Goal: Task Accomplishment & Management: Use online tool/utility

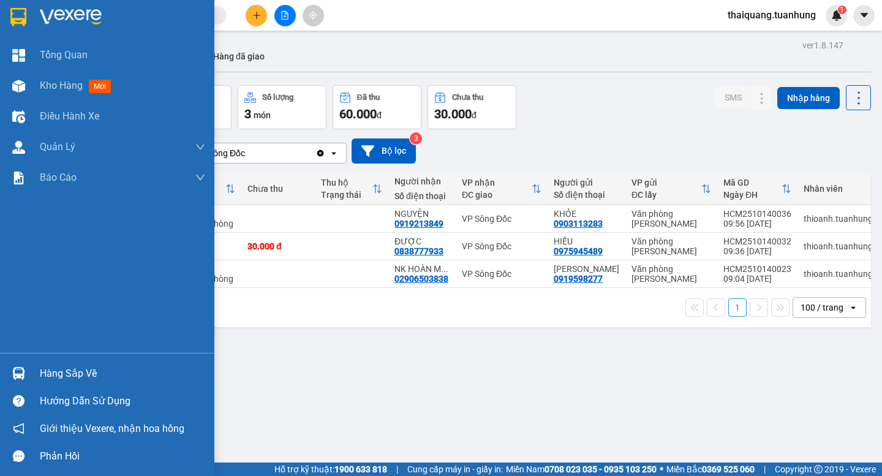
click at [92, 369] on div "Hàng sắp về" at bounding box center [122, 373] width 165 height 18
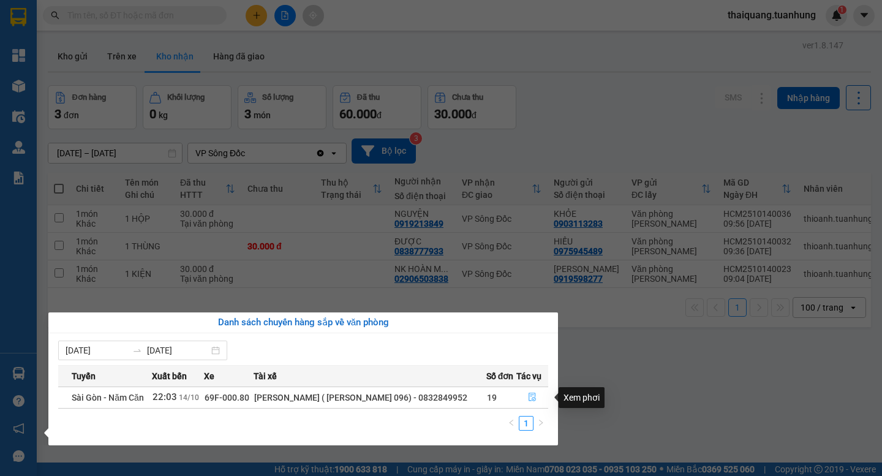
click at [534, 401] on icon "file-done" at bounding box center [532, 397] width 9 height 9
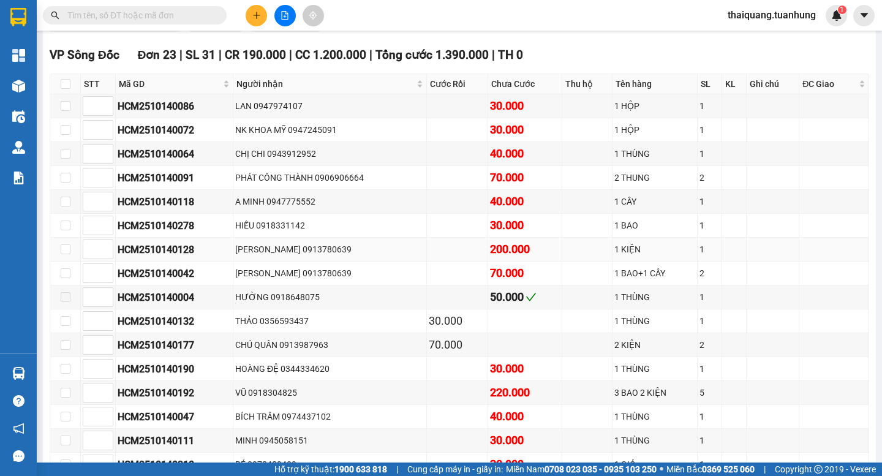
scroll to position [613, 0]
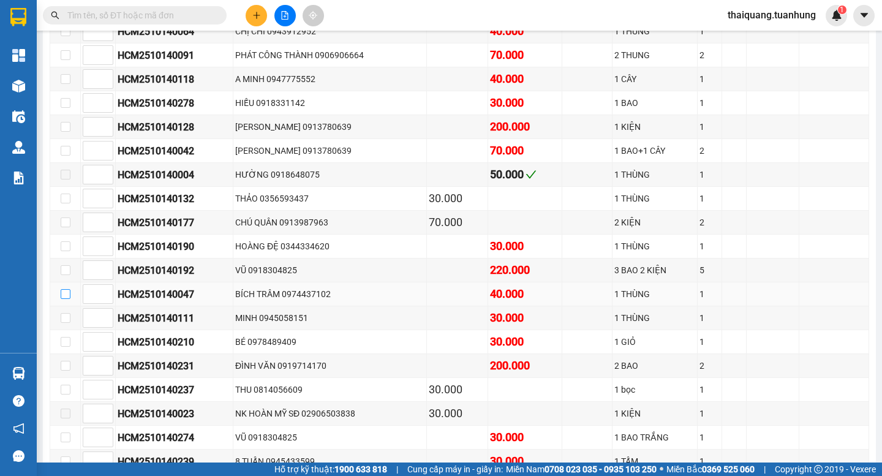
click at [68, 299] on input "checkbox" at bounding box center [66, 294] width 10 height 10
checkbox input "true"
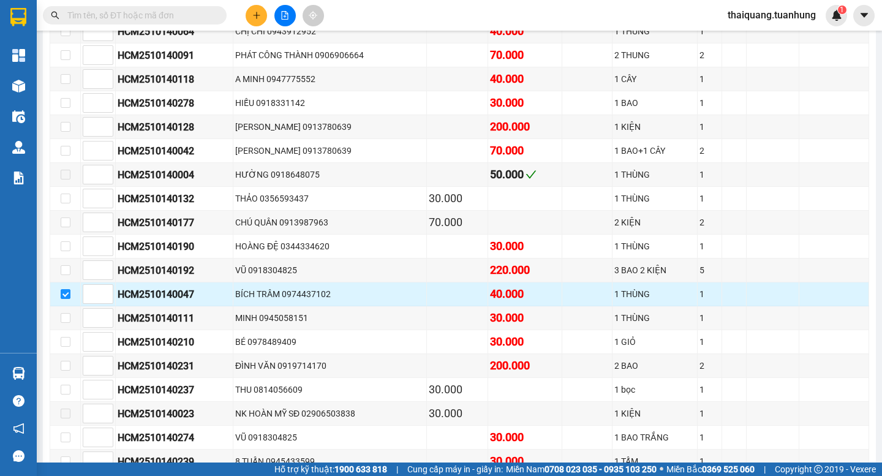
scroll to position [735, 0]
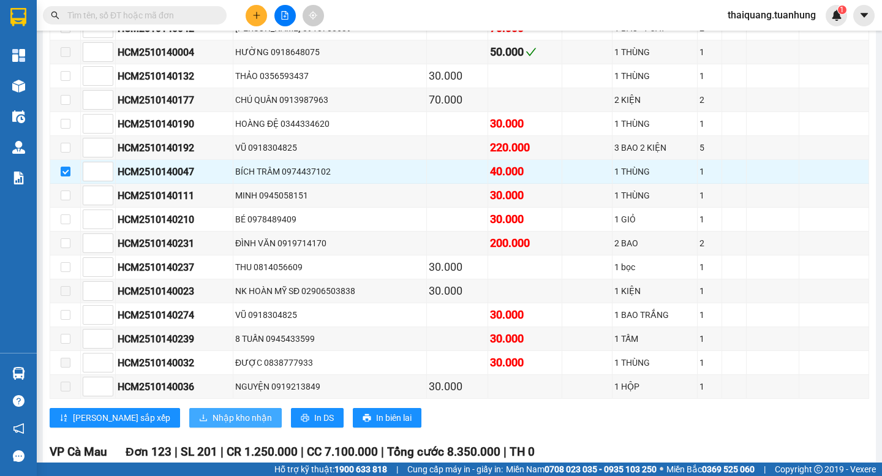
click at [213, 424] on span "Nhập kho nhận" at bounding box center [242, 417] width 59 height 13
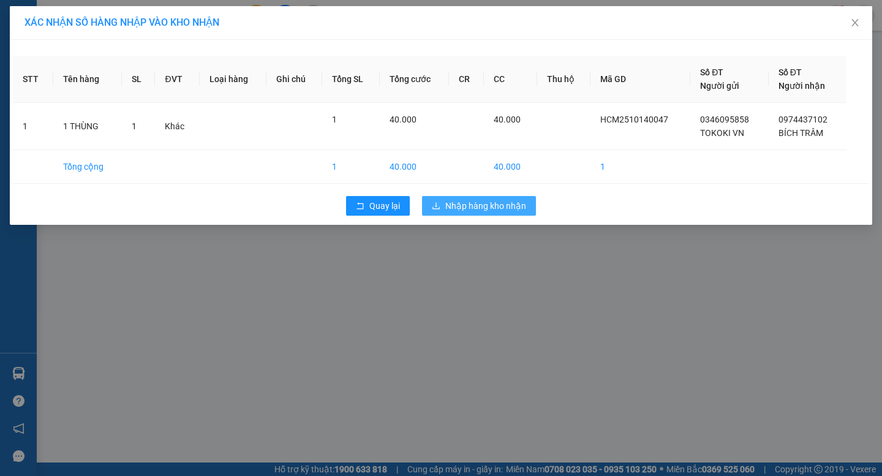
click at [476, 212] on span "Nhập hàng kho nhận" at bounding box center [485, 205] width 81 height 13
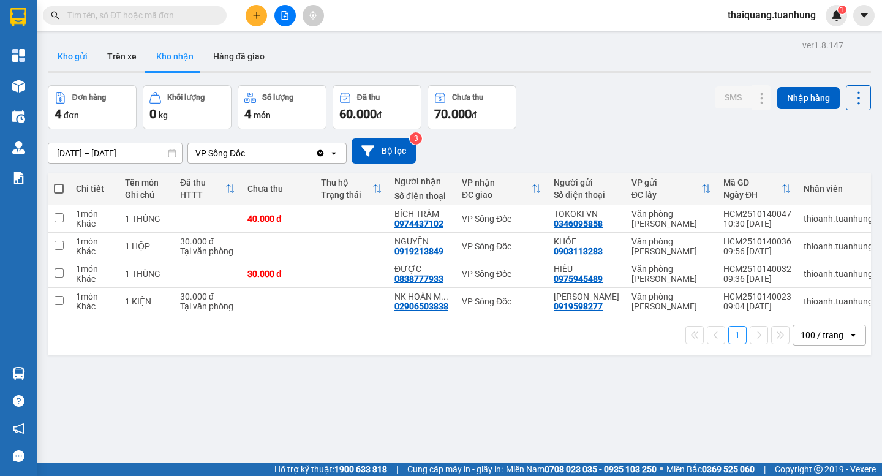
click at [88, 61] on button "Kho gửi" at bounding box center [73, 56] width 50 height 29
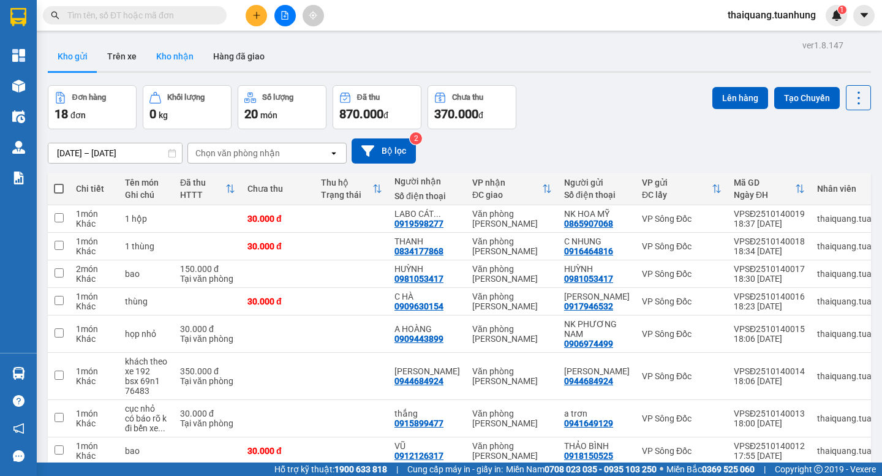
click at [194, 57] on button "Kho nhận" at bounding box center [174, 56] width 57 height 29
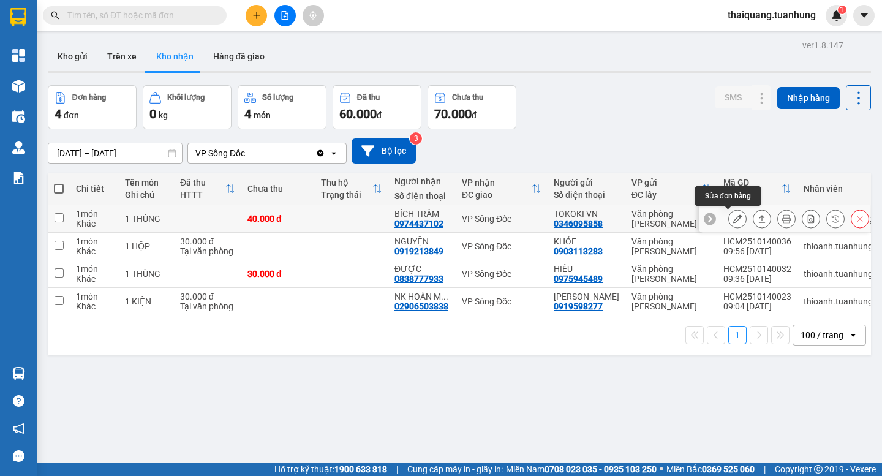
click at [733, 217] on button at bounding box center [737, 218] width 17 height 21
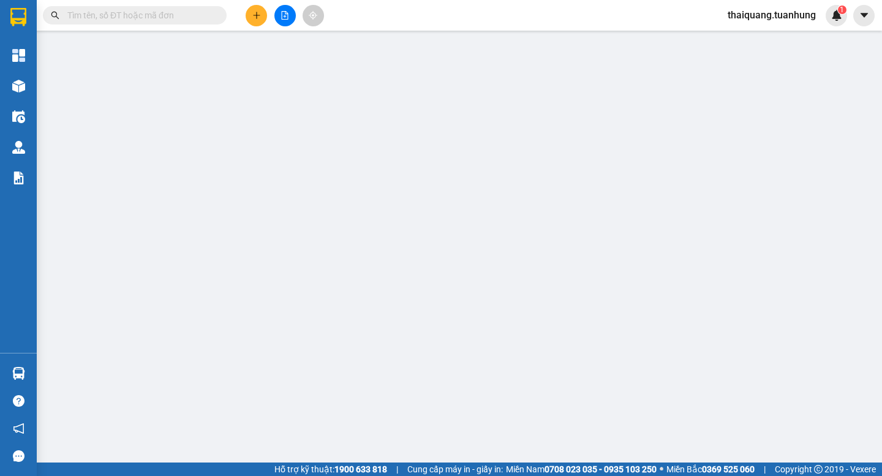
type input "0346095858"
type input "TOKOKI VN"
type input "0974437102"
type input "BÍCH TRÂM"
type input "40.000"
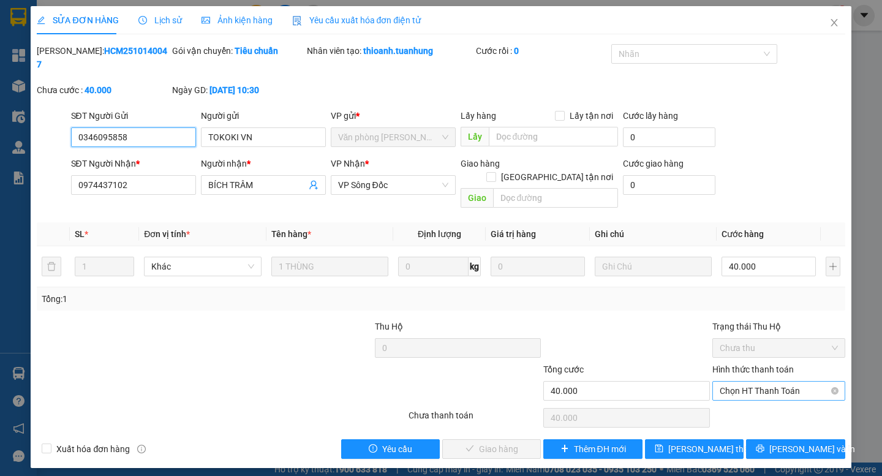
click at [763, 382] on span "Chọn HT Thanh Toán" at bounding box center [779, 391] width 118 height 18
click at [725, 389] on div "Tại văn phòng" at bounding box center [779, 388] width 118 height 13
type input "0"
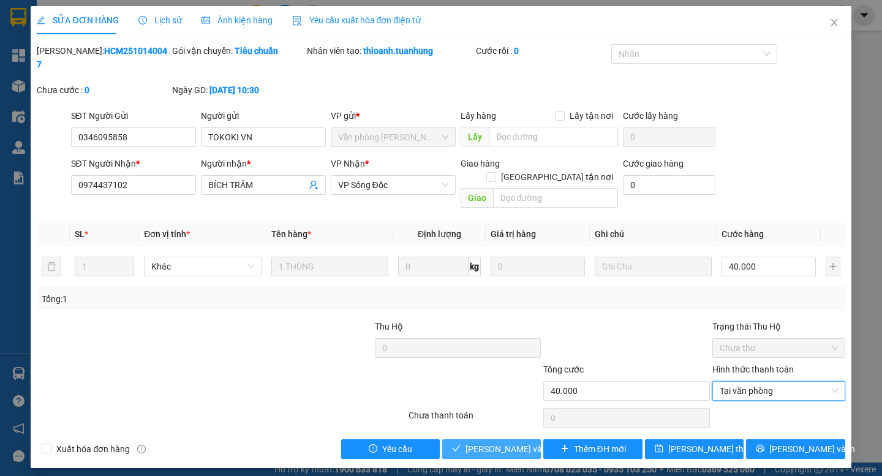
click at [519, 442] on span "Lưu và Giao hàng" at bounding box center [525, 448] width 118 height 13
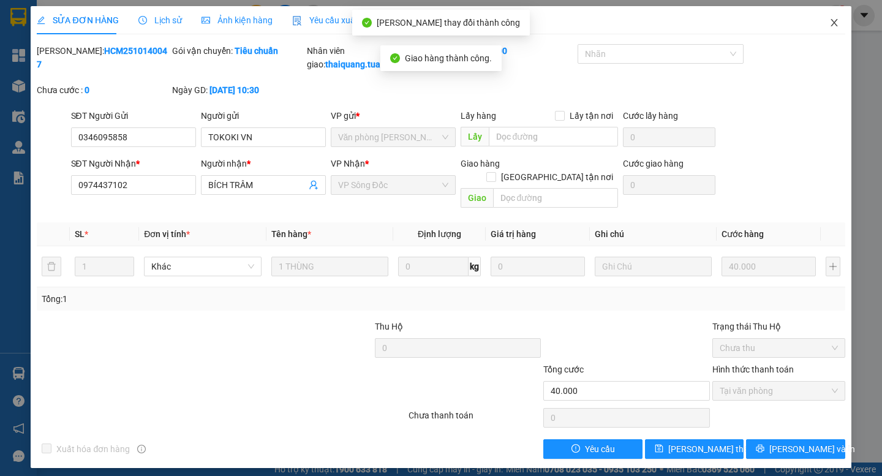
click at [837, 19] on icon "close" at bounding box center [834, 23] width 10 height 10
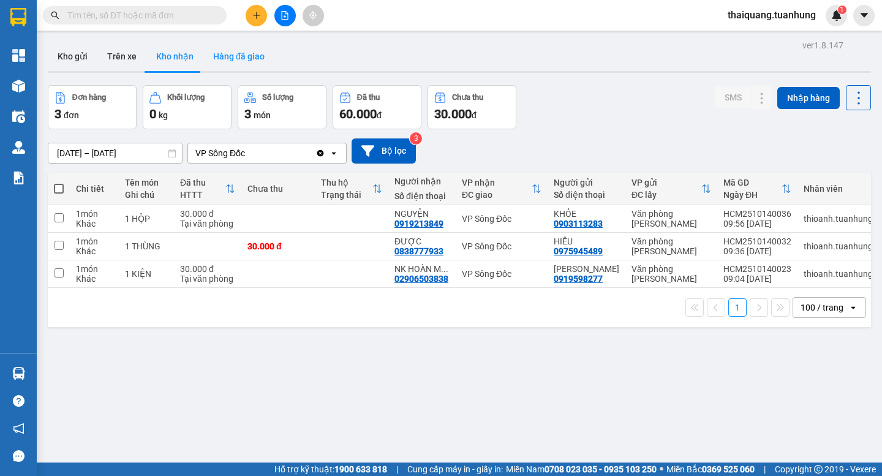
click at [241, 60] on button "Hàng đã giao" at bounding box center [238, 56] width 71 height 29
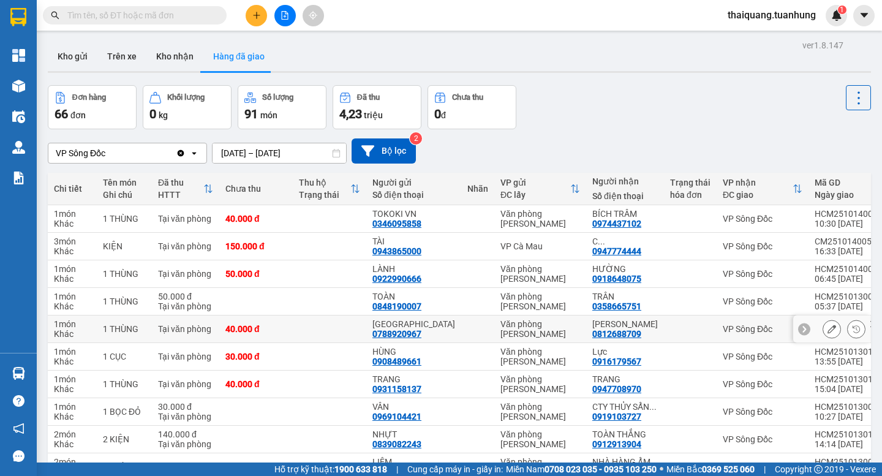
scroll to position [93, 0]
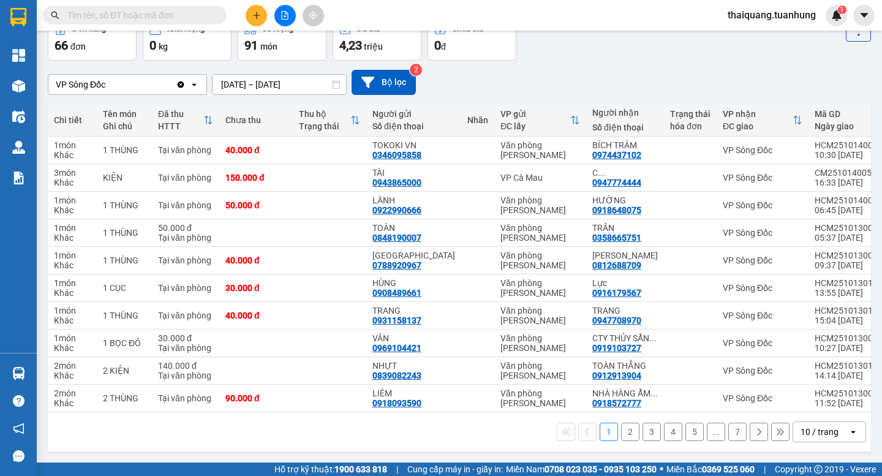
click at [622, 435] on button "2" at bounding box center [630, 432] width 18 height 18
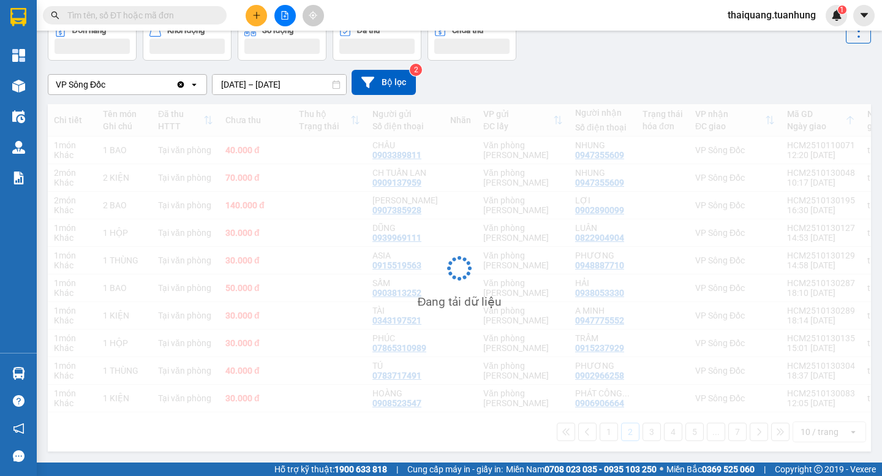
scroll to position [74, 0]
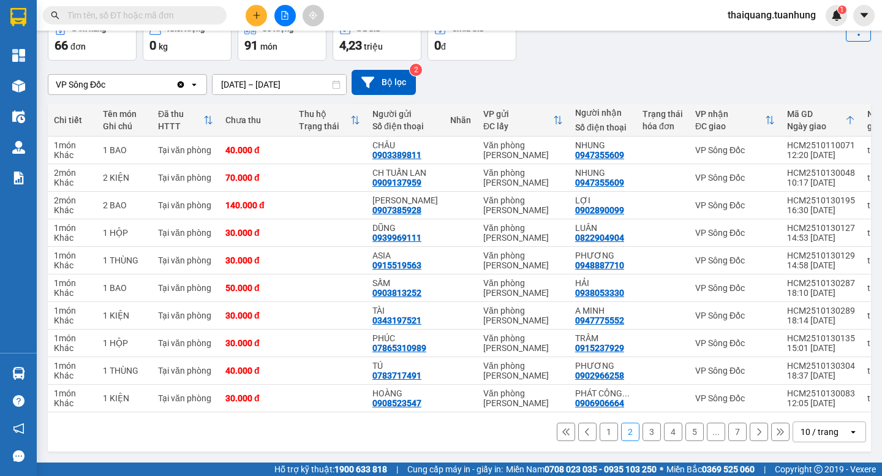
click at [643, 432] on button "3" at bounding box center [652, 432] width 18 height 18
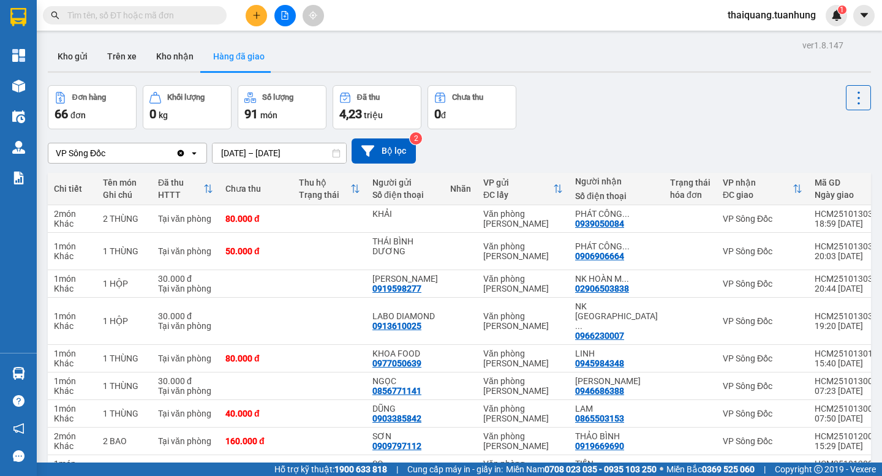
scroll to position [103, 0]
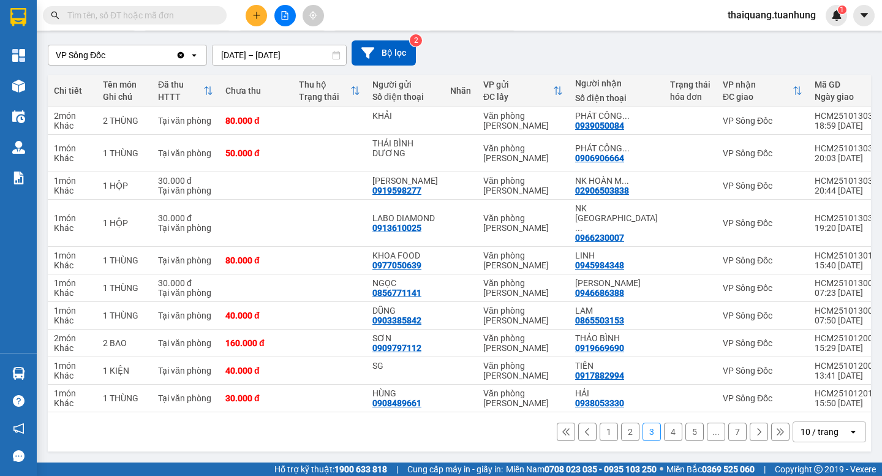
click at [643, 433] on button "3" at bounding box center [652, 432] width 18 height 18
click at [665, 435] on button "4" at bounding box center [673, 432] width 18 height 18
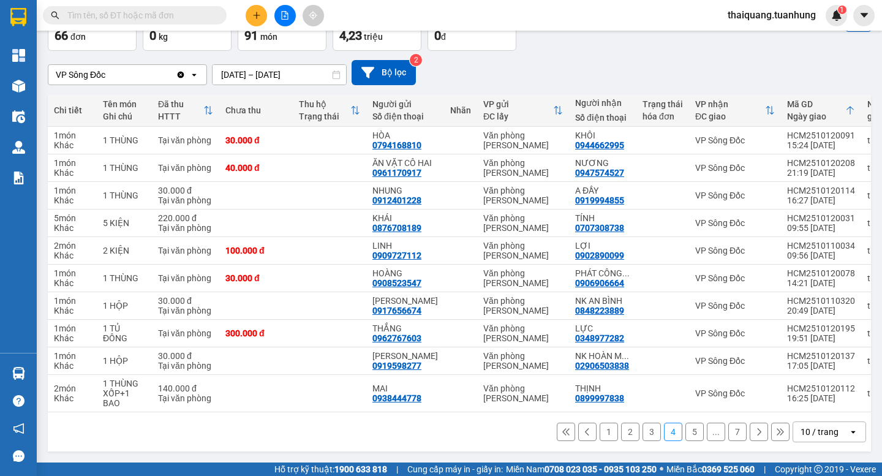
click at [685, 432] on button "5" at bounding box center [694, 432] width 18 height 18
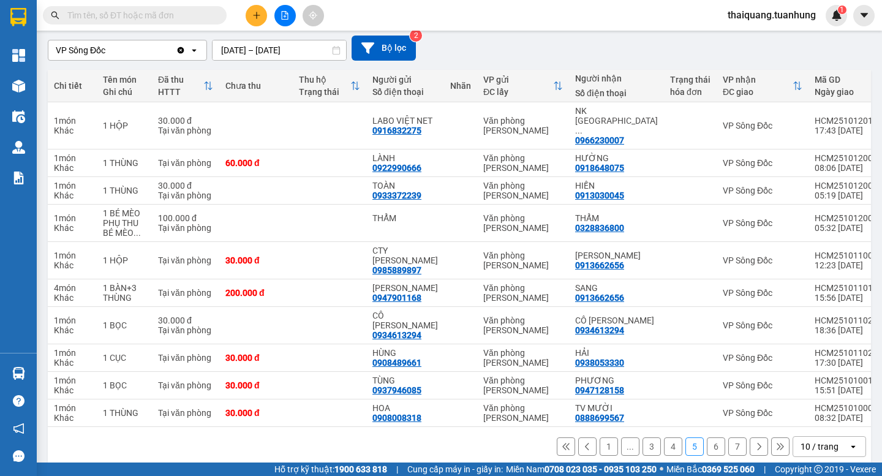
click at [709, 437] on button "6" at bounding box center [716, 446] width 18 height 18
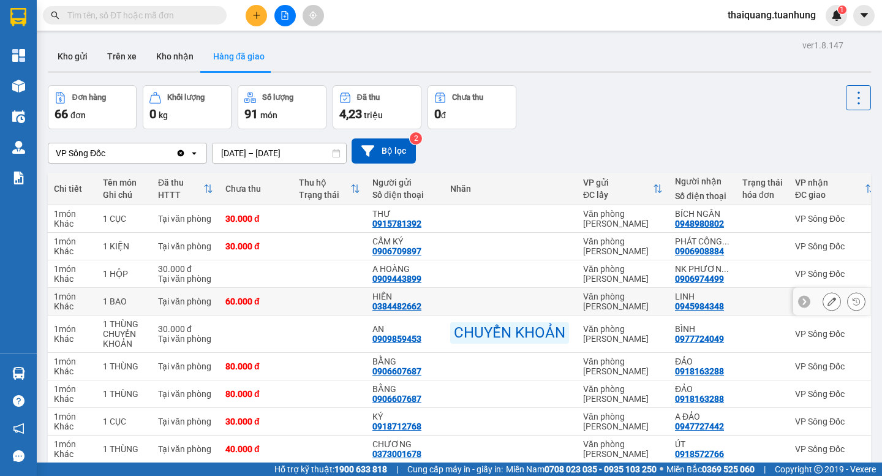
scroll to position [93, 0]
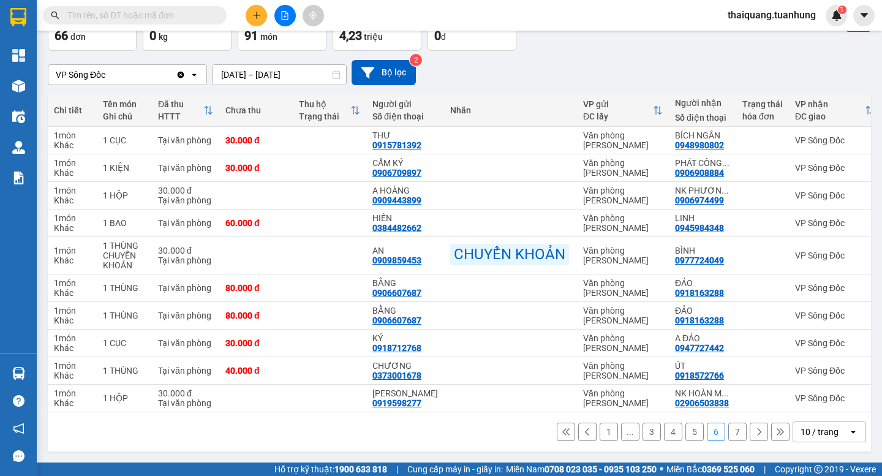
click at [685, 433] on button "5" at bounding box center [694, 432] width 18 height 18
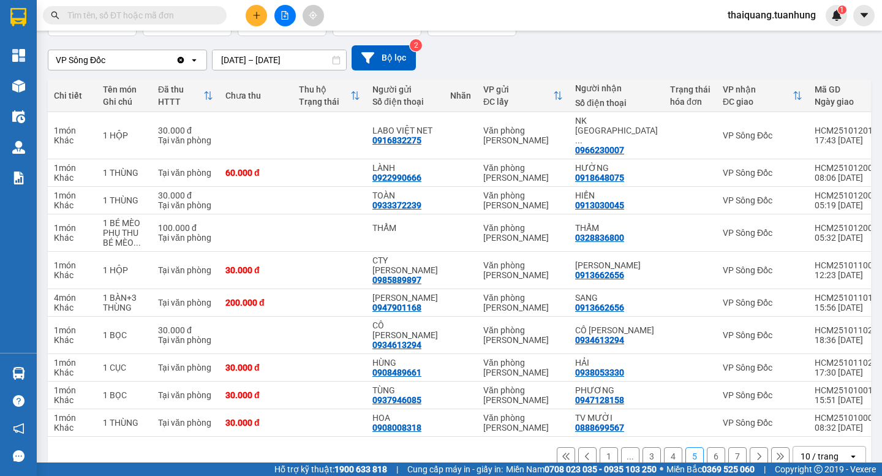
click at [664, 447] on button "4" at bounding box center [673, 456] width 18 height 18
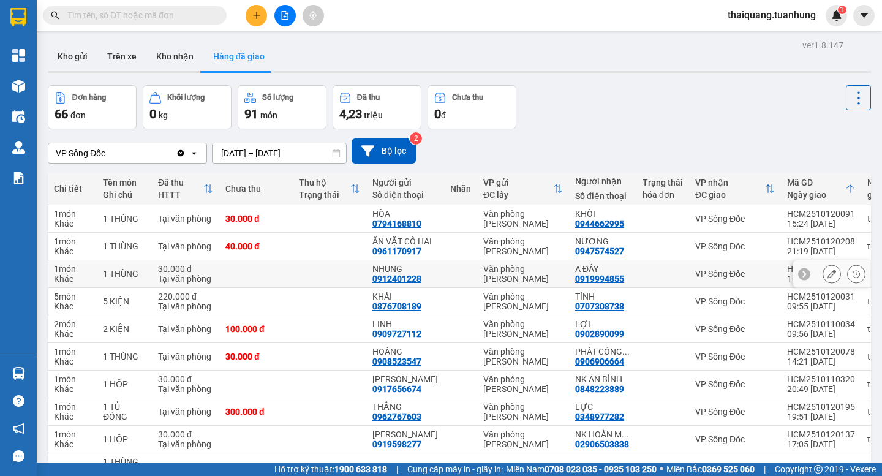
scroll to position [103, 0]
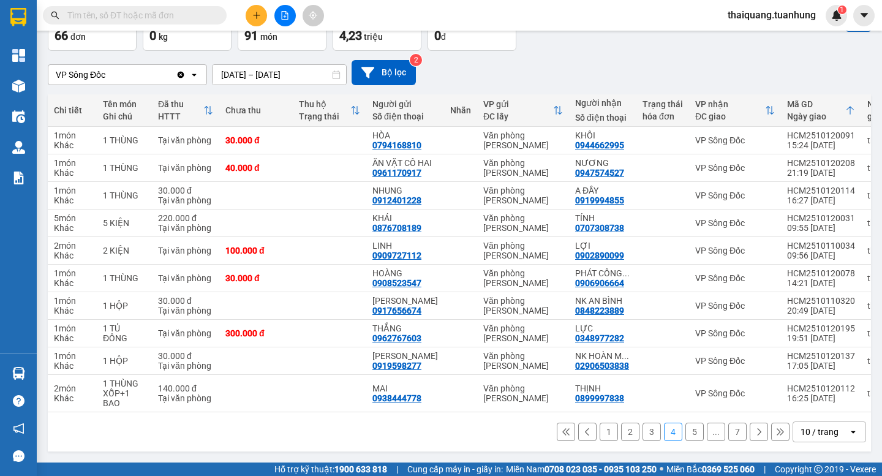
click at [631, 435] on div "1 2 3 4 5 ... 7 10 / trang open" at bounding box center [459, 431] width 813 height 21
click at [621, 433] on button "2" at bounding box center [630, 432] width 18 height 18
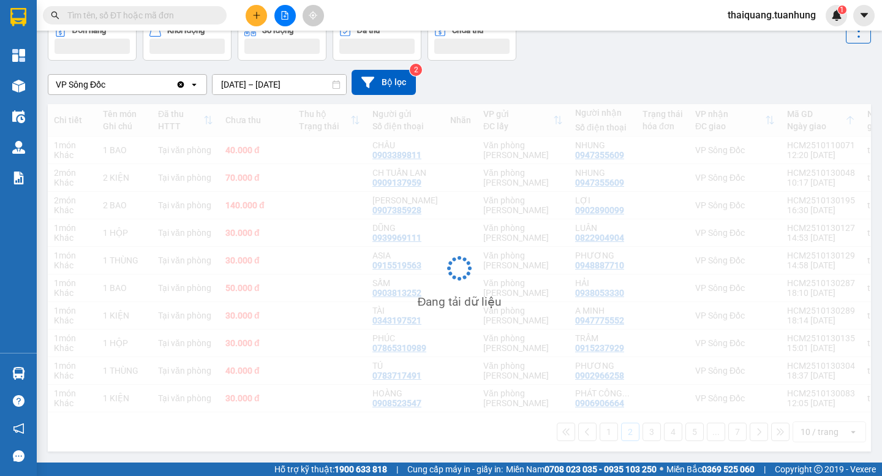
scroll to position [74, 0]
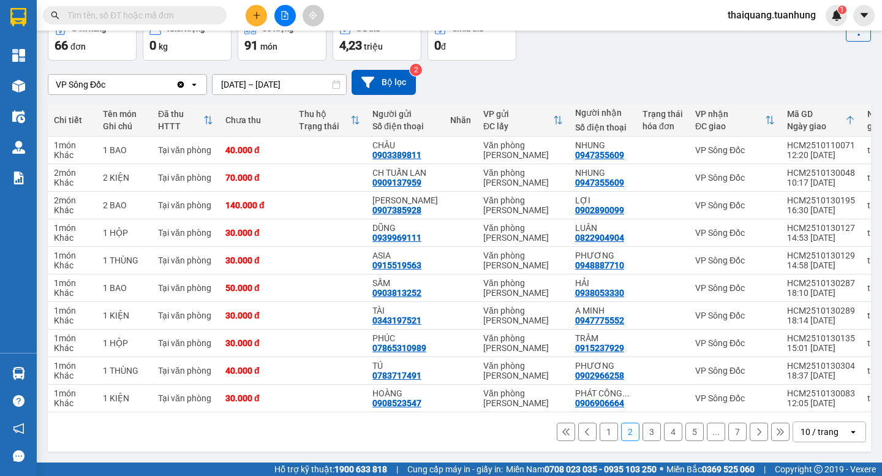
click at [604, 437] on button "1" at bounding box center [609, 432] width 18 height 18
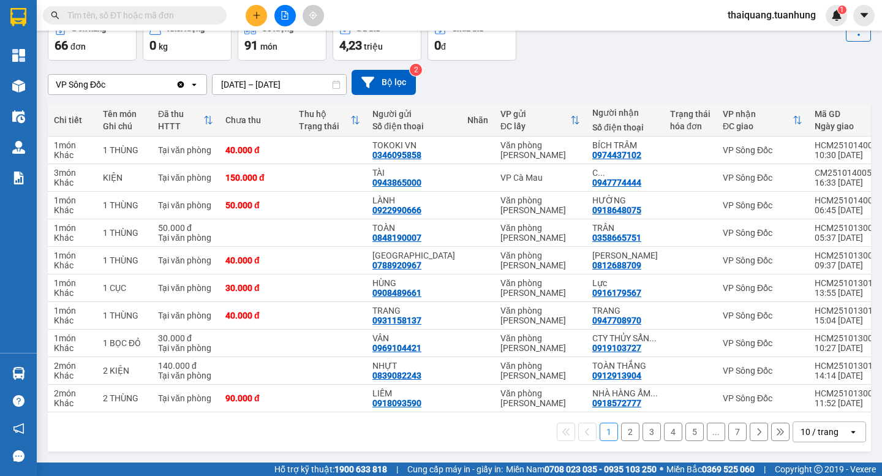
click at [664, 441] on button "4" at bounding box center [673, 432] width 18 height 18
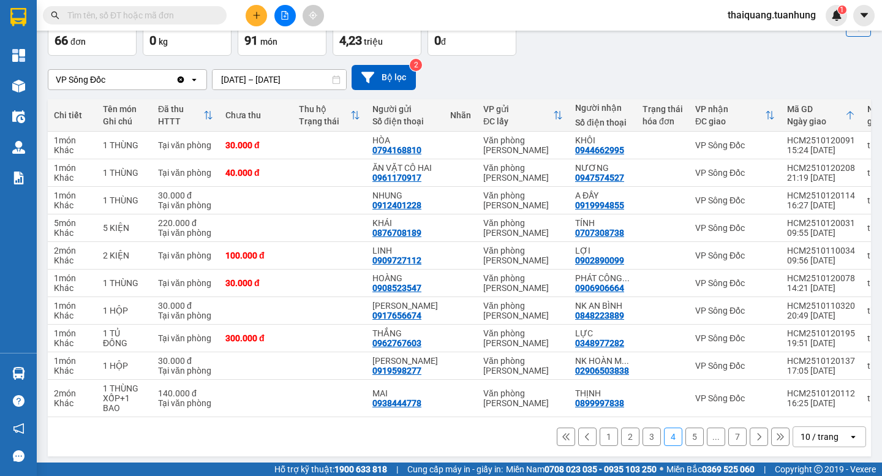
scroll to position [103, 0]
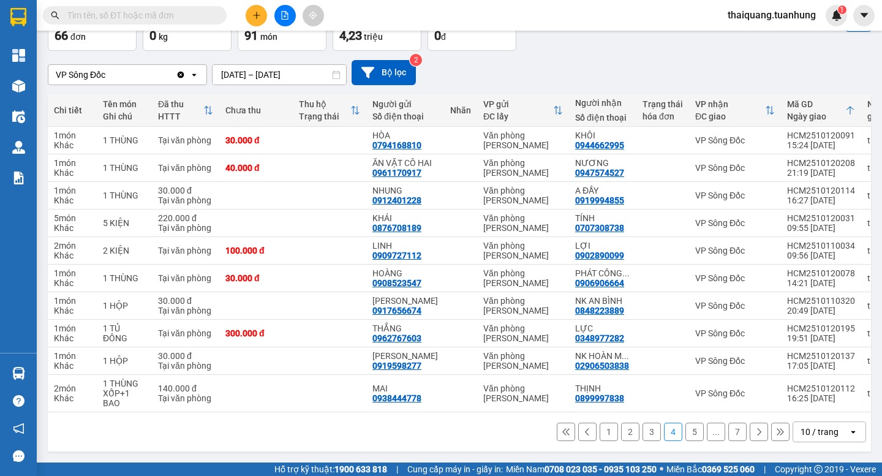
click at [643, 428] on button "3" at bounding box center [652, 432] width 18 height 18
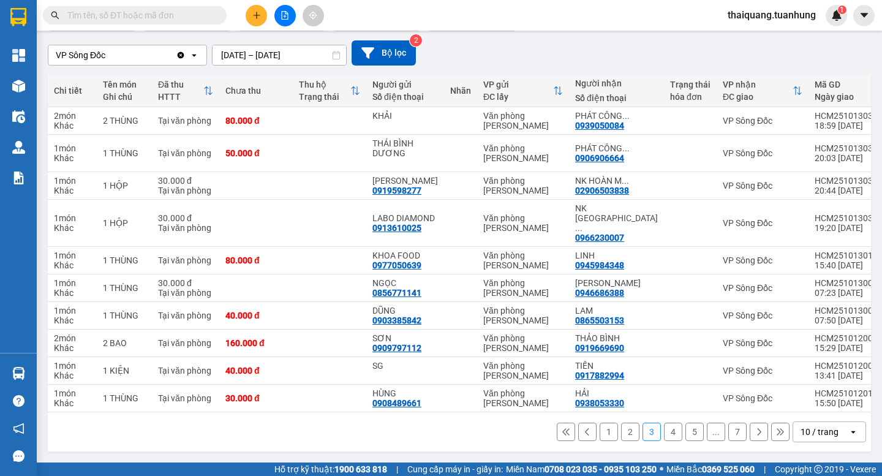
click at [627, 434] on button "2" at bounding box center [630, 432] width 18 height 18
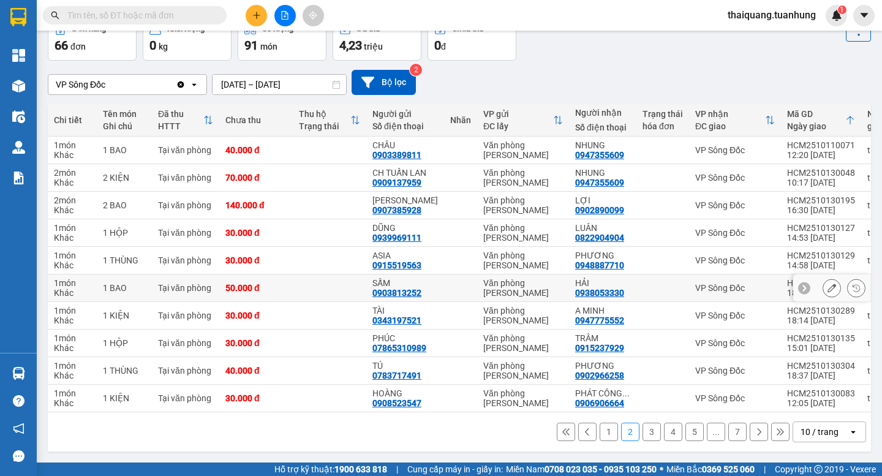
scroll to position [0, 0]
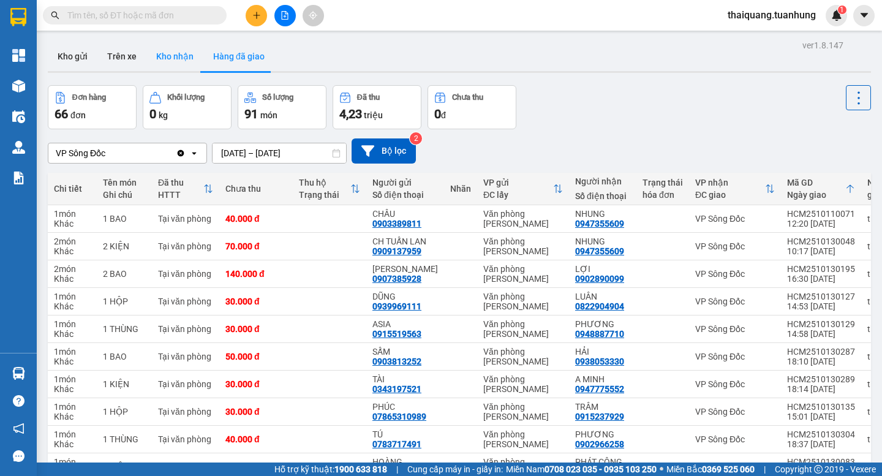
click at [184, 59] on button "Kho nhận" at bounding box center [174, 56] width 57 height 29
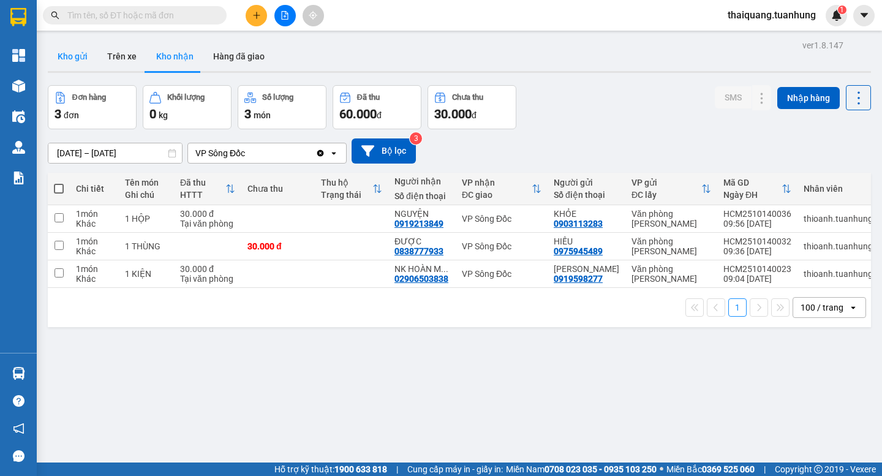
click at [84, 51] on button "Kho gửi" at bounding box center [73, 56] width 50 height 29
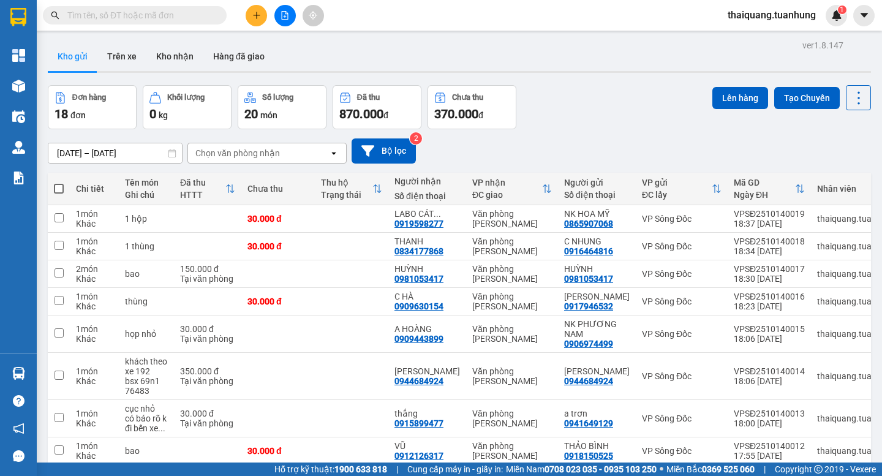
scroll to position [343, 0]
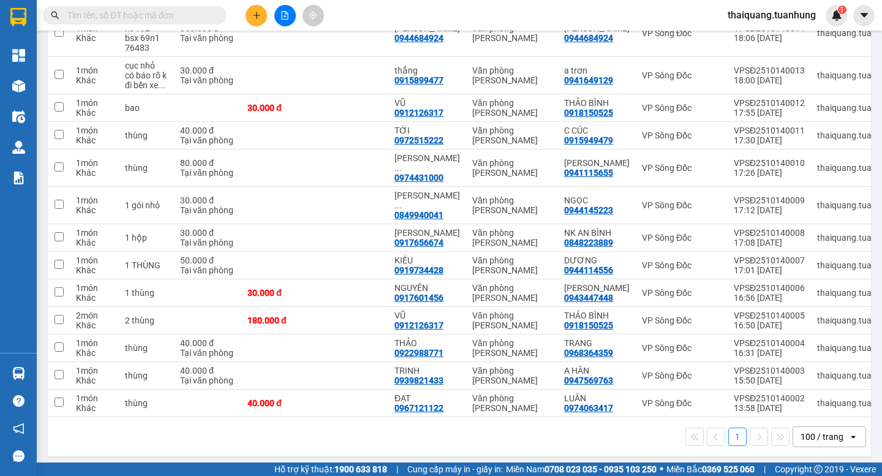
click at [818, 436] on div "100 / trang" at bounding box center [822, 437] width 43 height 12
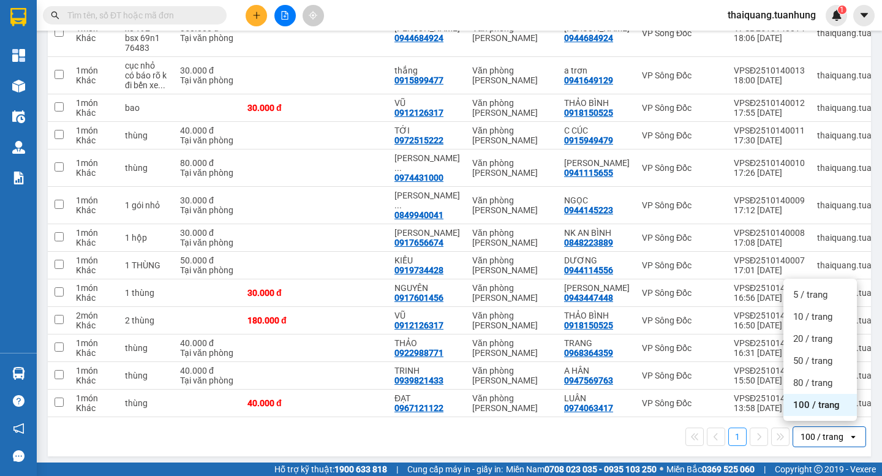
click at [810, 406] on span "100 / trang" at bounding box center [816, 405] width 47 height 12
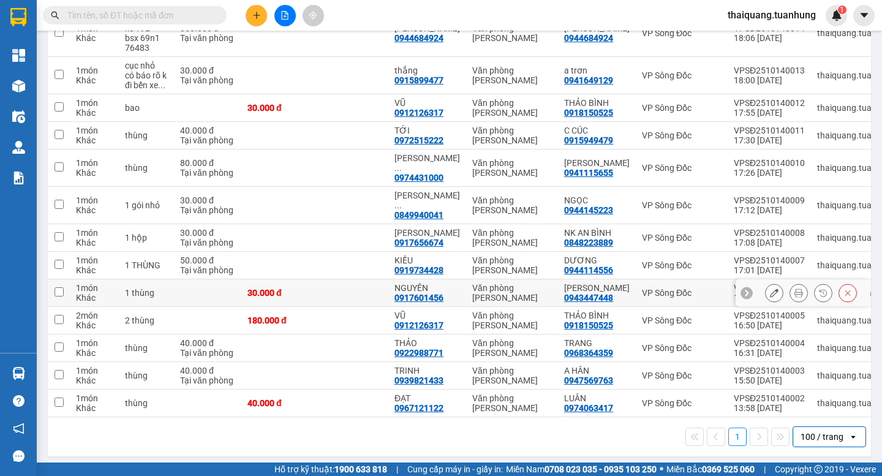
scroll to position [0, 0]
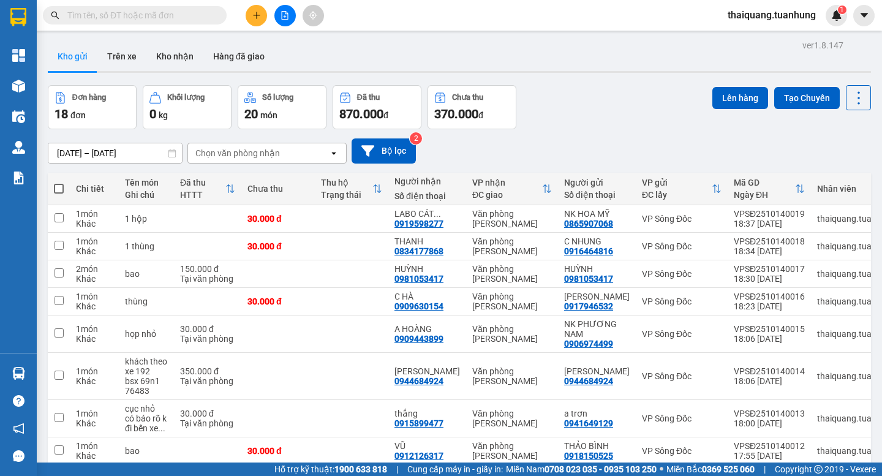
click at [58, 184] on span at bounding box center [59, 189] width 10 height 10
click at [59, 183] on input "checkbox" at bounding box center [59, 183] width 0 height 0
checkbox input "true"
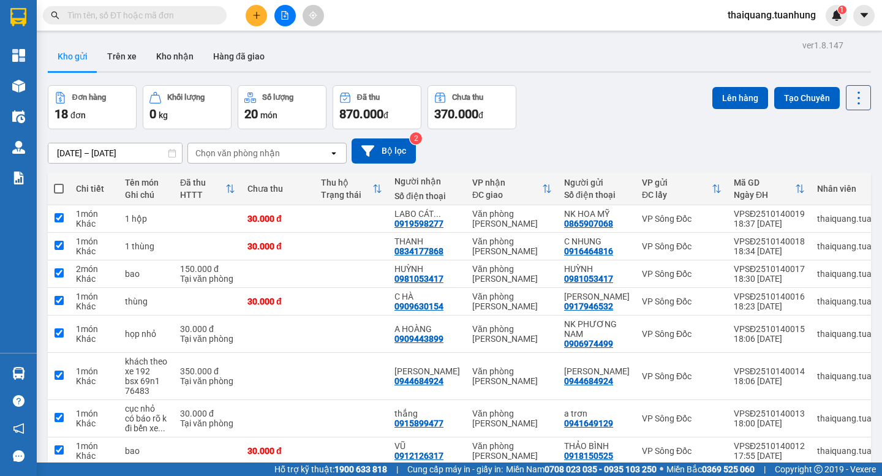
checkbox input "true"
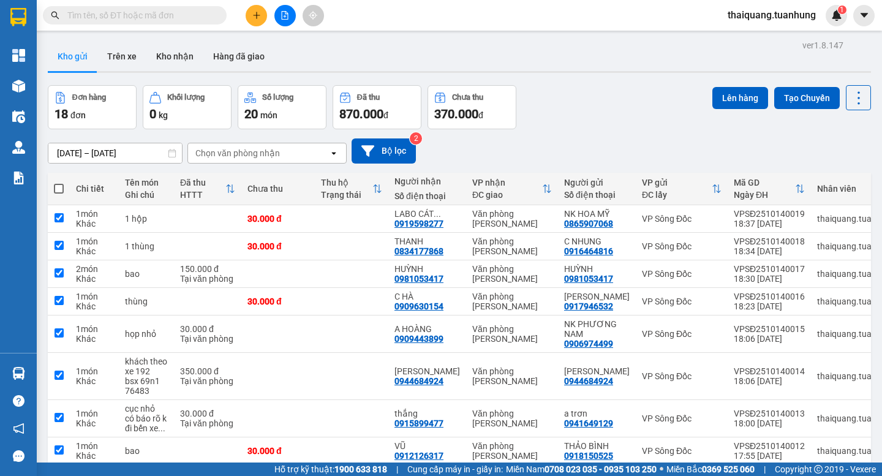
checkbox input "true"
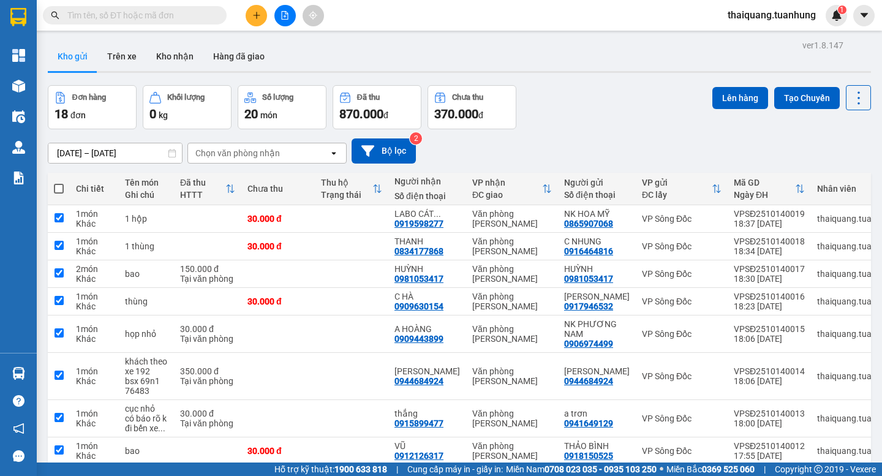
checkbox input "true"
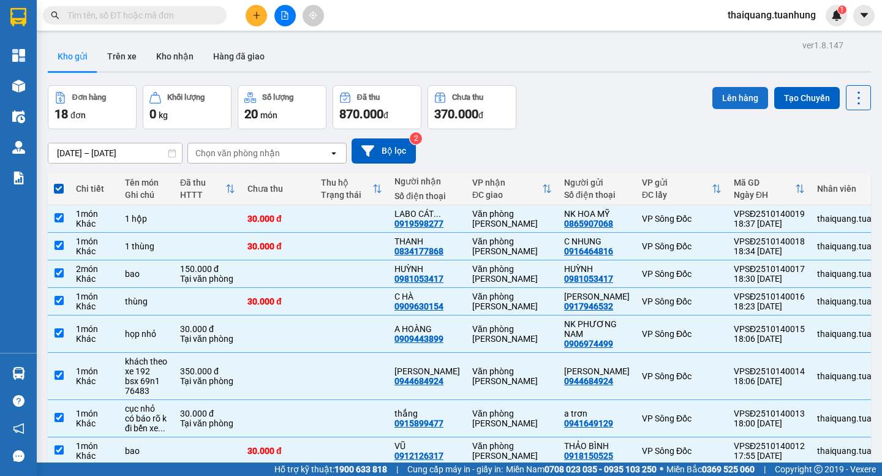
click at [722, 96] on button "Lên hàng" at bounding box center [740, 98] width 56 height 22
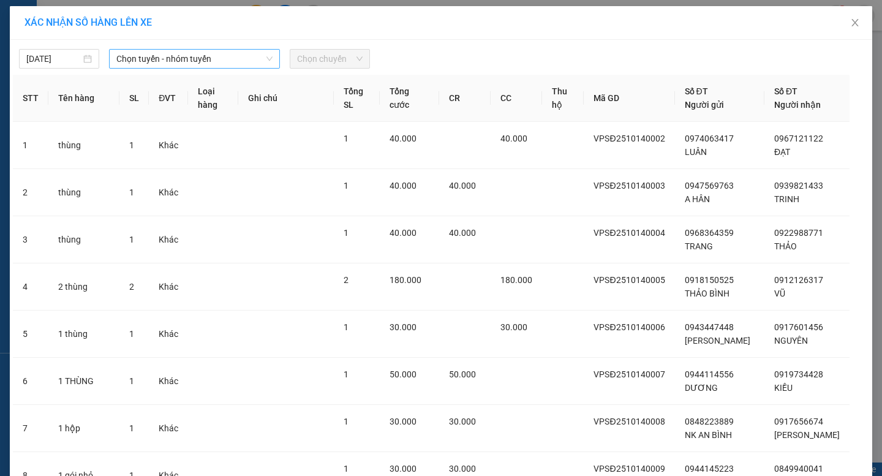
click at [205, 61] on span "Chọn tuyến - nhóm tuyến" at bounding box center [194, 59] width 156 height 18
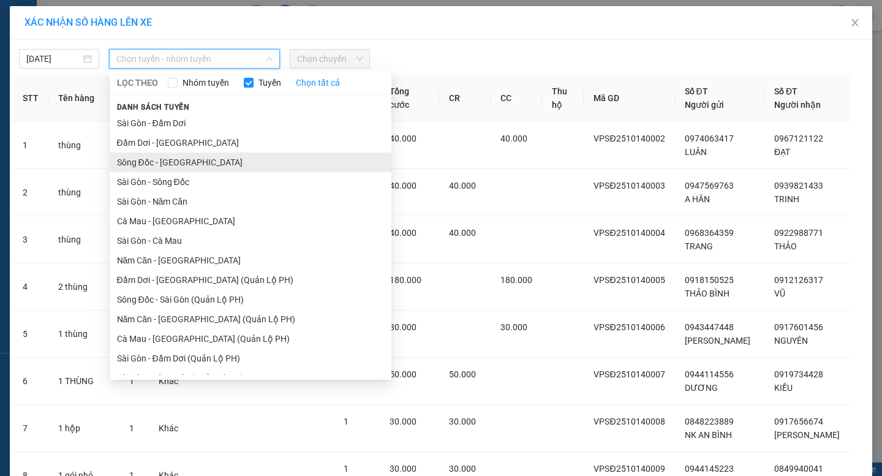
click at [175, 164] on li "Sông Đốc - Sài Gòn" at bounding box center [251, 163] width 282 height 20
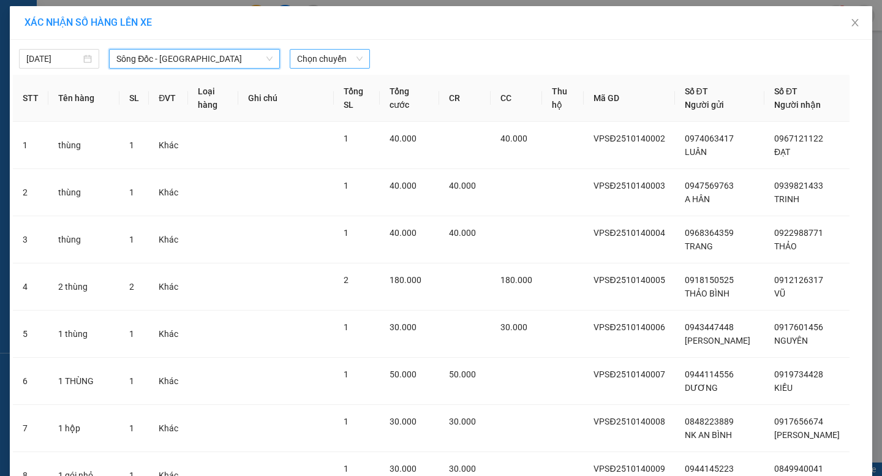
click at [317, 60] on span "Chọn chuyến" at bounding box center [330, 59] width 66 height 18
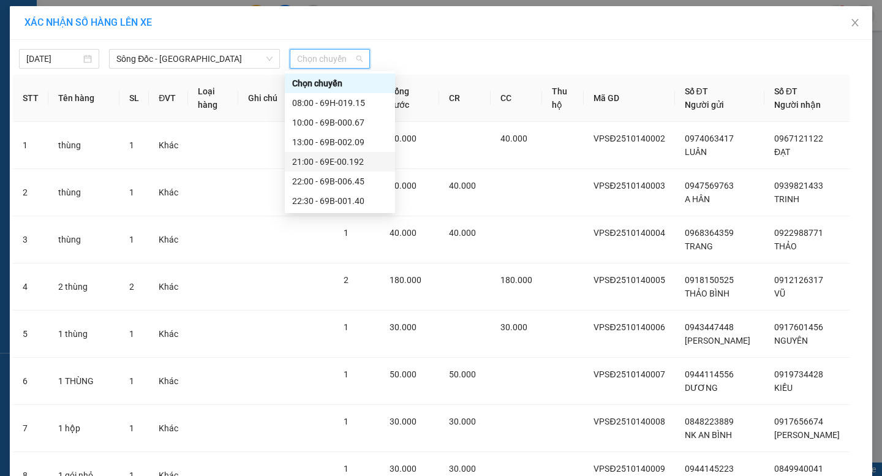
click at [330, 160] on div "21:00 - 69E-00.192" at bounding box center [340, 161] width 96 height 13
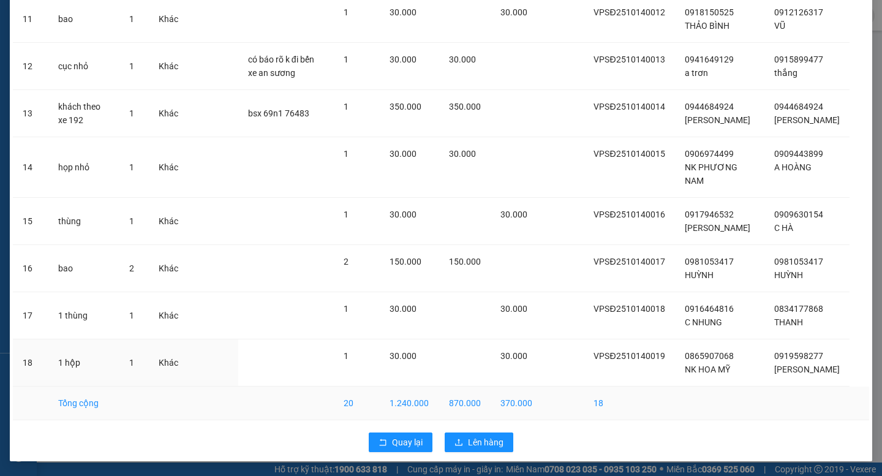
scroll to position [646, 0]
click at [492, 443] on span "Lên hàng" at bounding box center [486, 442] width 36 height 13
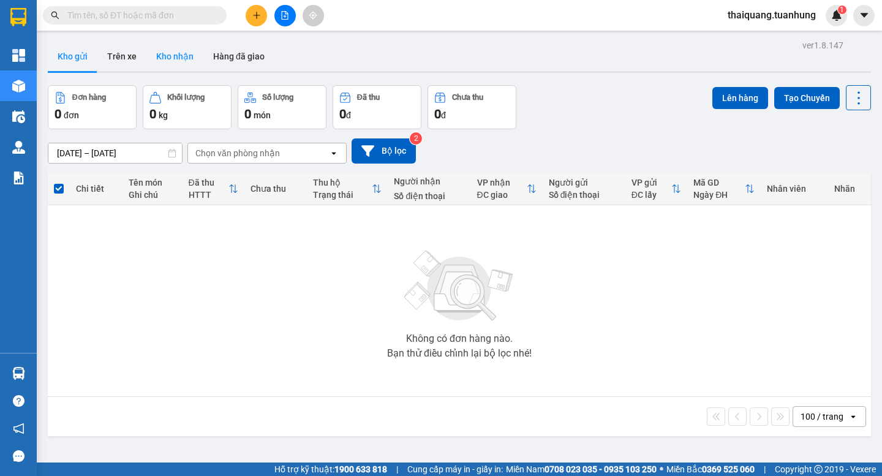
click at [173, 62] on button "Kho nhận" at bounding box center [174, 56] width 57 height 29
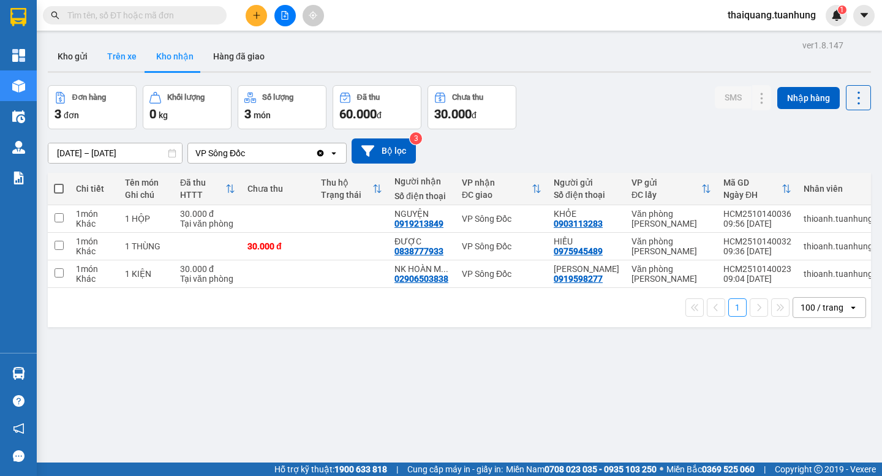
click at [100, 48] on button "Trên xe" at bounding box center [121, 56] width 49 height 29
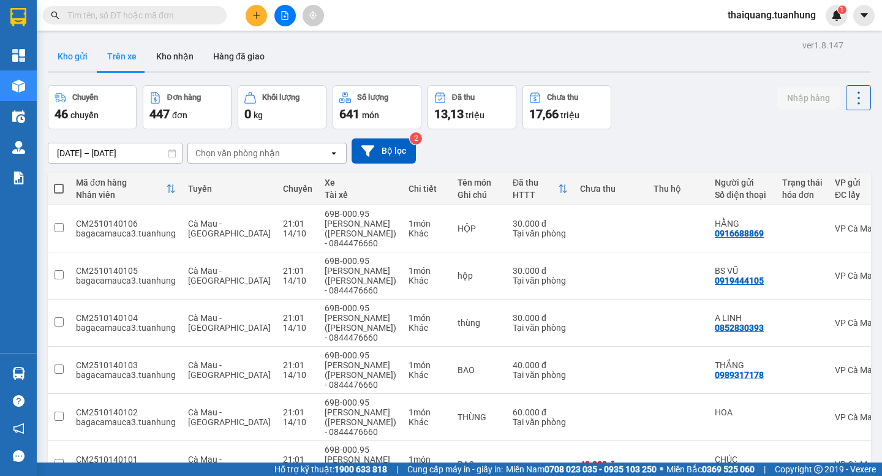
click at [86, 56] on button "Kho gửi" at bounding box center [73, 56] width 50 height 29
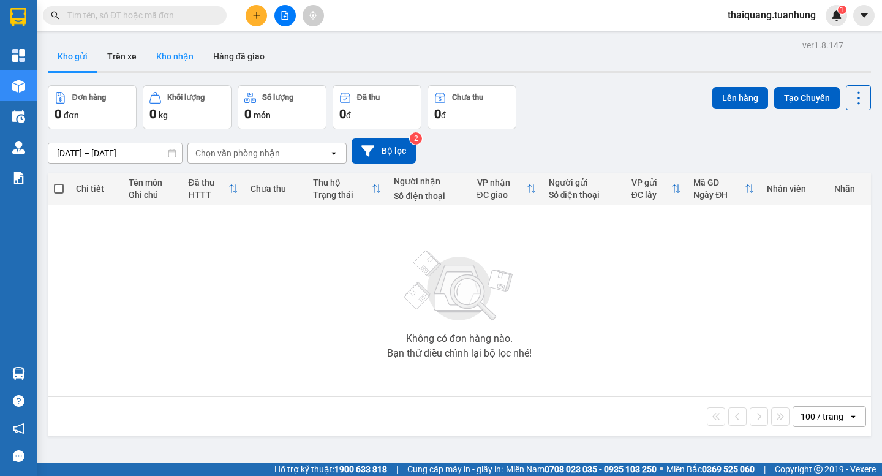
click at [187, 51] on button "Kho nhận" at bounding box center [174, 56] width 57 height 29
